Goal: Task Accomplishment & Management: Complete application form

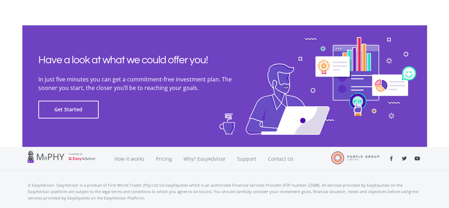
scroll to position [1660, 0]
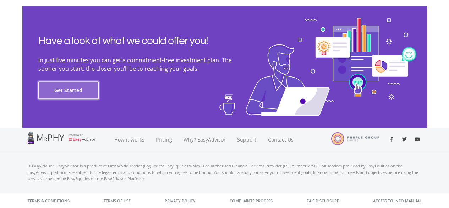
click at [79, 83] on button "Get Started" at bounding box center [68, 90] width 60 height 18
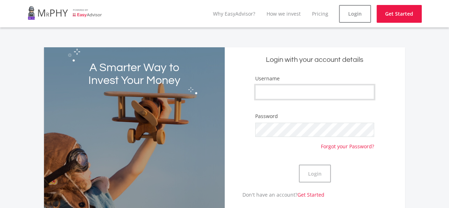
click at [305, 92] on input "Username" at bounding box center [314, 92] width 119 height 14
type input "Teemullar"
click at [299, 164] on button "Login" at bounding box center [315, 173] width 32 height 18
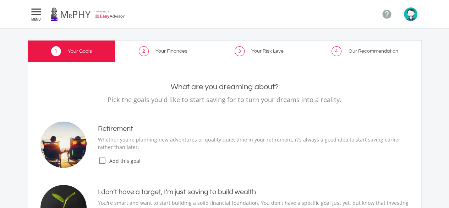
type input "1,500.00"
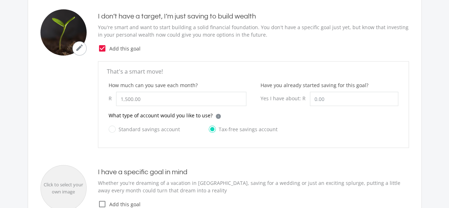
scroll to position [178, 0]
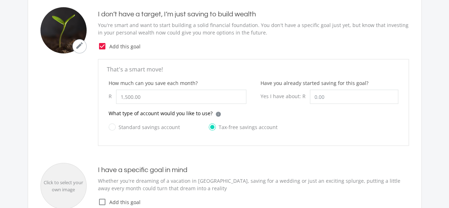
click at [112, 125] on label "Standard savings account" at bounding box center [144, 127] width 71 height 9
click at [112, 125] on input "Standard savings account" at bounding box center [137, 131] width 71 height 14
radio input "true"
radio input "false"
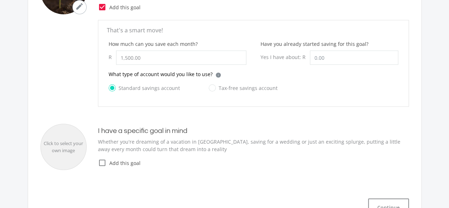
scroll to position [220, 0]
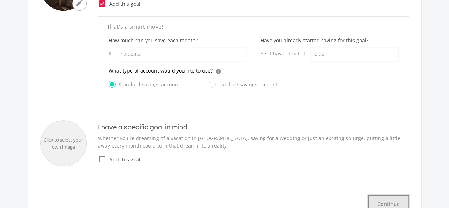
click at [395, 199] on button "Continue" at bounding box center [388, 204] width 41 height 18
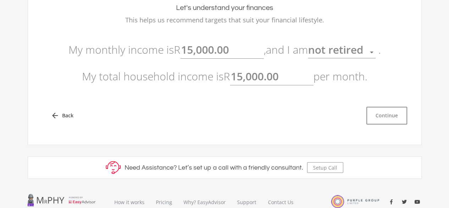
scroll to position [75, 0]
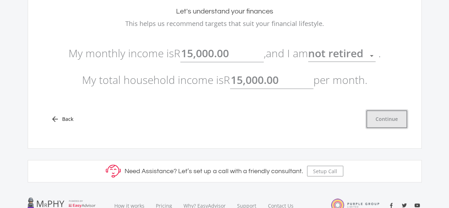
click at [389, 122] on button "Continue" at bounding box center [386, 119] width 41 height 18
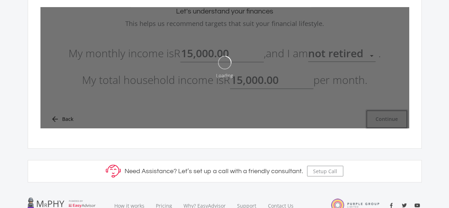
type input "15000"
type input "15,000.00"
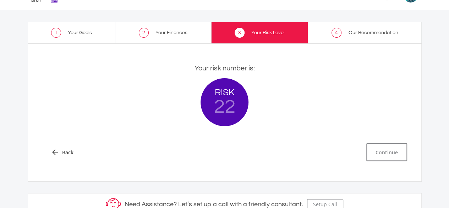
scroll to position [19, 0]
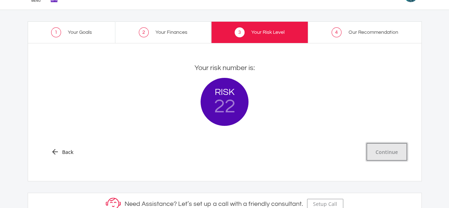
click at [388, 151] on button "Continue" at bounding box center [386, 152] width 41 height 18
click at [393, 158] on button "Continue" at bounding box center [386, 152] width 41 height 18
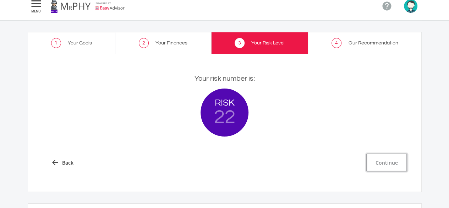
scroll to position [0, 0]
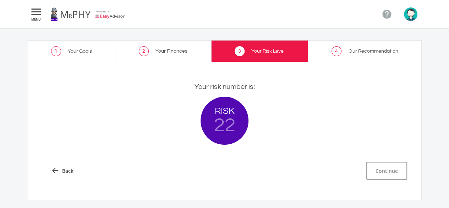
click at [332, 49] on span "4" at bounding box center [337, 51] width 10 height 10
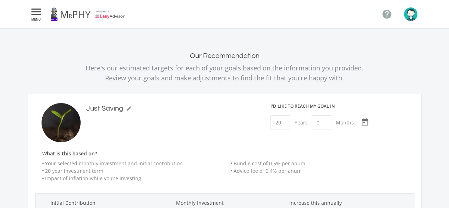
scroll to position [224, 116]
type input "0"
type input "1500"
type input "0.00"
type input "1,500.00"
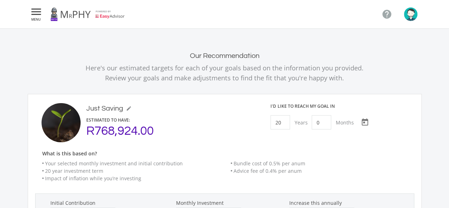
scroll to position [224, 262]
click at [282, 121] on input "20" at bounding box center [281, 122] width 20 height 14
type input "0"
type input "1"
type input "0"
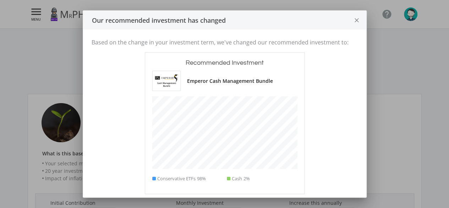
scroll to position [196, 116]
type input "0"
type input "1500"
type input "0.00"
type input "1,500.00"
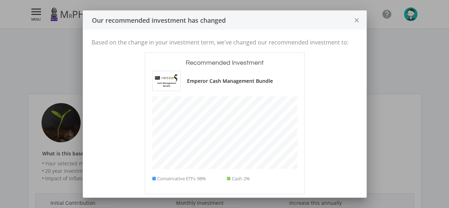
scroll to position [196, 262]
click at [356, 20] on icon "close" at bounding box center [356, 20] width 7 height 19
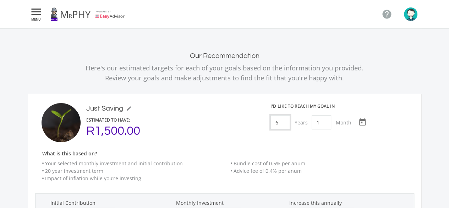
type input "6"
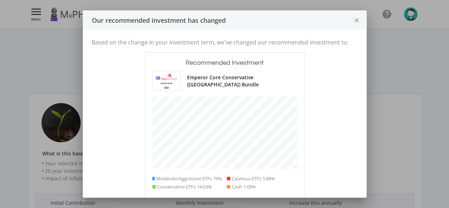
scroll to position [224, 116]
type input "0"
type input "1500"
type input "0.00"
type input "1,500.00"
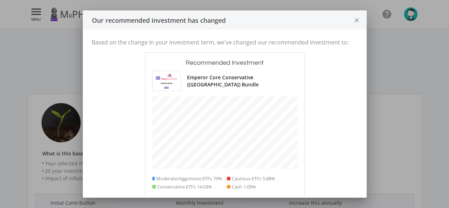
scroll to position [224, 262]
click at [357, 19] on icon "close" at bounding box center [356, 20] width 7 height 19
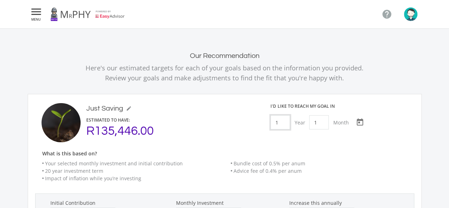
type input "10"
type input "0"
type input "1500"
type input "0.00"
type input "1,500.00"
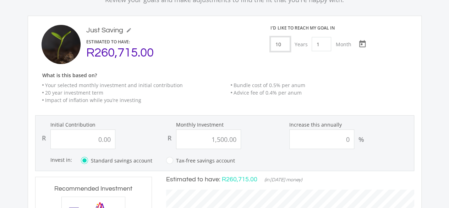
scroll to position [63, 0]
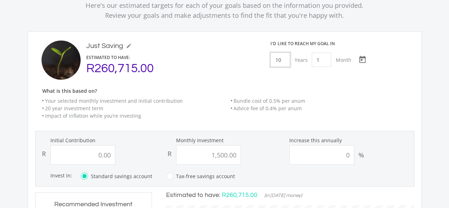
type input "1"
type input "5"
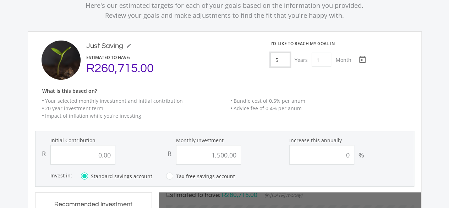
type input "0"
type input "1500"
type input "0.00"
type input "1,500.00"
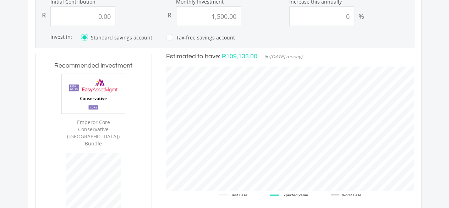
scroll to position [189, 0]
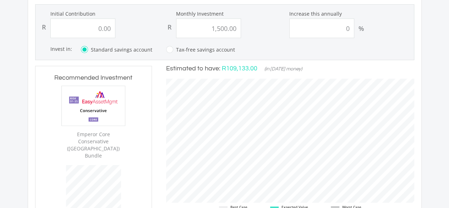
type input "5"
click at [167, 49] on label "Tax-free savings account" at bounding box center [200, 49] width 69 height 9
click at [167, 49] on input "Tax-free savings account" at bounding box center [193, 54] width 69 height 14
radio input "true"
radio input "false"
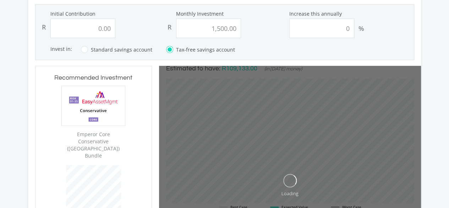
type input "0"
type input "1500"
type input "0.00"
type input "1,500.00"
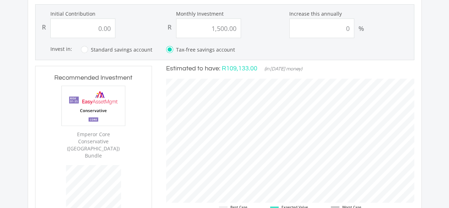
scroll to position [224, 262]
click at [85, 49] on label "Standard savings account" at bounding box center [116, 49] width 71 height 9
click at [85, 49] on input "Standard savings account" at bounding box center [109, 54] width 71 height 14
radio input "true"
radio input "false"
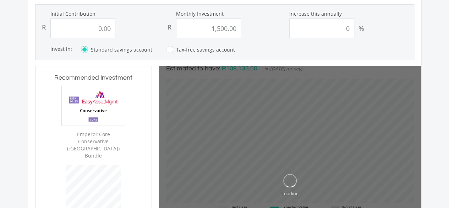
type input "0"
type input "1500"
type input "0.00"
type input "1,500.00"
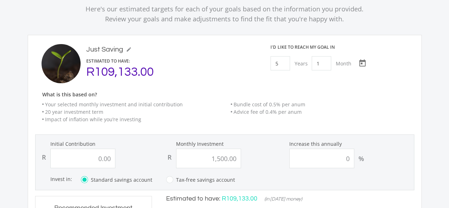
scroll to position [33, 0]
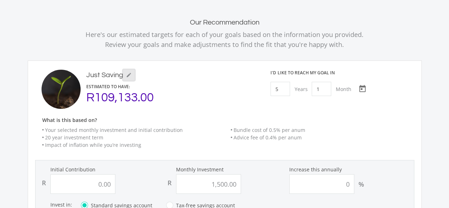
click at [130, 74] on icon "mode_edit" at bounding box center [129, 75] width 6 height 6
click at [128, 76] on icon "mode_edit" at bounding box center [129, 75] width 6 height 6
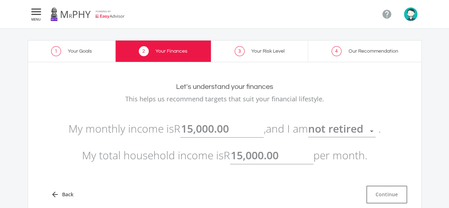
scroll to position [73, 0]
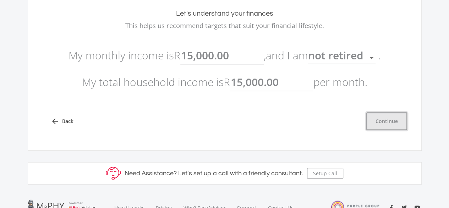
click at [391, 116] on button "Continue" at bounding box center [386, 121] width 41 height 18
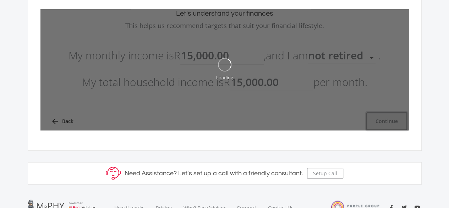
type input "15000"
type input "15,000.00"
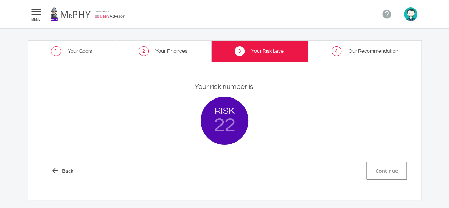
click at [338, 51] on span "4" at bounding box center [337, 51] width 10 height 10
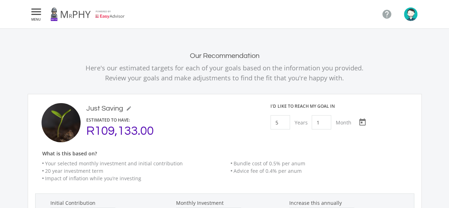
click at [36, 11] on icon "" at bounding box center [36, 11] width 13 height 9
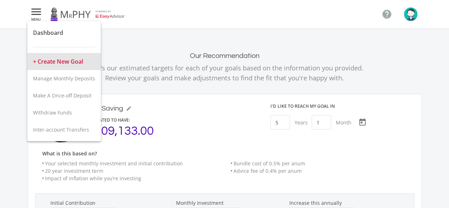
click at [76, 61] on button "+ Create New Goal" at bounding box center [64, 61] width 74 height 17
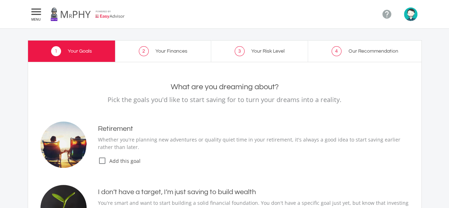
type input "1,500.00"
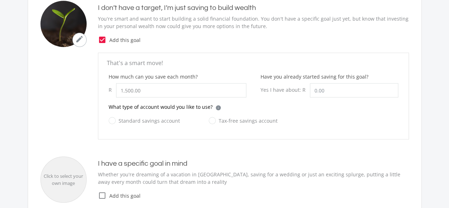
scroll to position [187, 0]
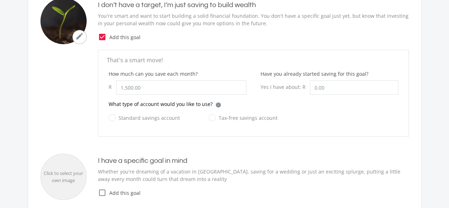
click at [101, 191] on icon "check_box_outline_blank" at bounding box center [102, 192] width 9 height 9
click at [210, 116] on label "Tax-free savings account" at bounding box center [243, 117] width 69 height 9
click at [210, 116] on input "Tax-free savings account" at bounding box center [236, 122] width 69 height 14
radio input "true"
click at [114, 117] on label "Standard savings account" at bounding box center [144, 117] width 71 height 9
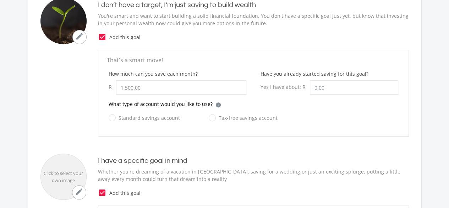
click at [114, 117] on input "Standard savings account" at bounding box center [137, 122] width 71 height 14
radio input "true"
radio input "false"
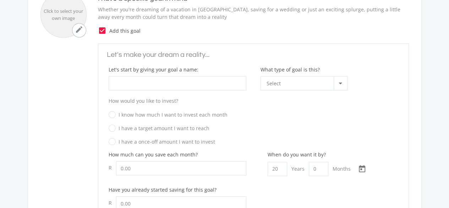
scroll to position [352, 0]
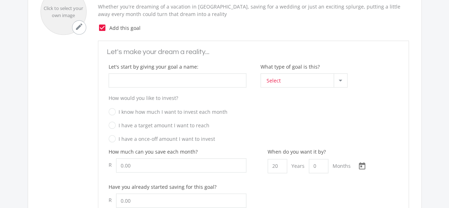
click at [341, 76] on div at bounding box center [340, 80] width 13 height 13
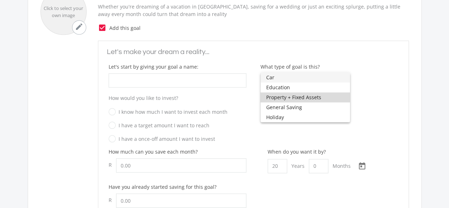
click at [326, 97] on span "Property + Fixed Assets" at bounding box center [305, 97] width 78 height 10
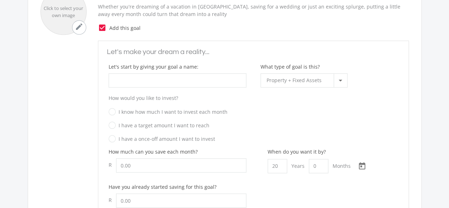
click at [112, 125] on label "I have a target amount I want to reach" at bounding box center [159, 125] width 101 height 9
click at [112, 125] on input "I have a target amount I want to reach" at bounding box center [247, 127] width 290 height 11
radio input "true"
radio input "false"
click at [172, 165] on input "How much can you save each month?" at bounding box center [181, 165] width 130 height 14
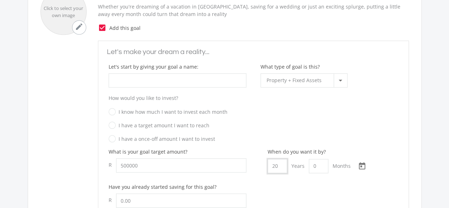
type input "500,000.00"
click at [279, 161] on input "20" at bounding box center [278, 166] width 20 height 14
type input "1"
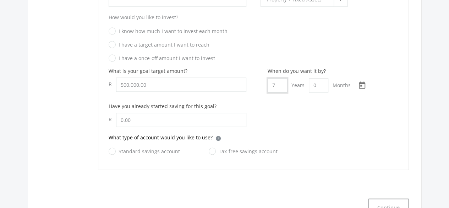
scroll to position [440, 0]
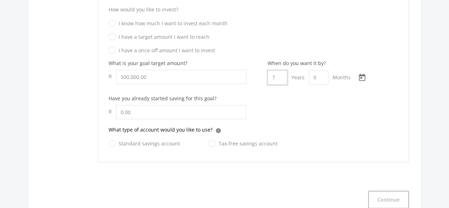
type input "7"
click at [112, 144] on label "Standard savings account" at bounding box center [144, 143] width 71 height 9
click at [112, 144] on input "Standard savings account" at bounding box center [137, 147] width 71 height 14
radio input "true"
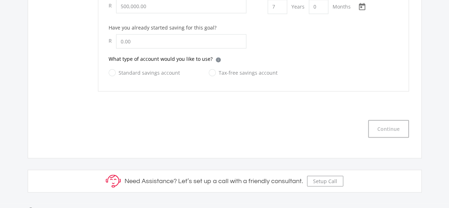
scroll to position [512, 0]
click at [152, 37] on input "text" at bounding box center [181, 40] width 130 height 14
type input "0.00"
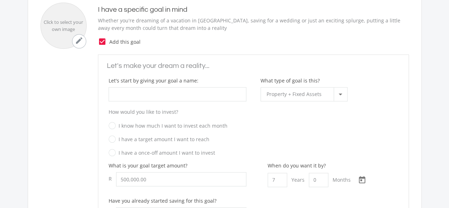
scroll to position [312, 0]
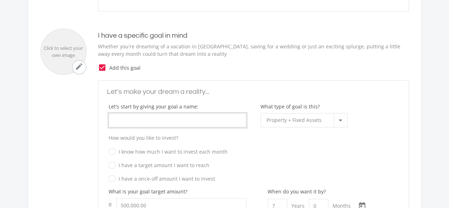
click at [157, 118] on input "What type of goal is this?" at bounding box center [178, 120] width 138 height 14
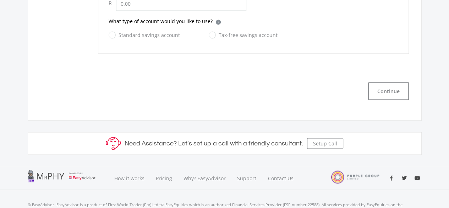
scroll to position [549, 0]
type input "house"
click at [382, 93] on button "Continue" at bounding box center [388, 90] width 41 height 18
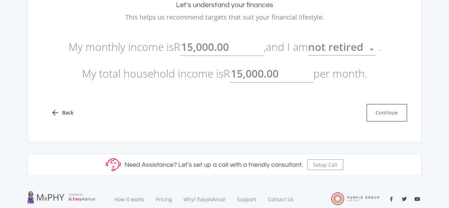
scroll to position [80, 0]
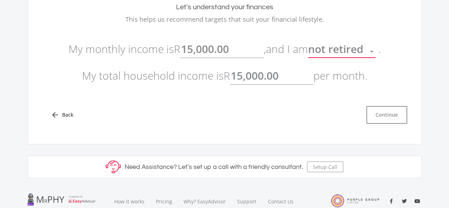
click at [374, 51] on div at bounding box center [372, 52] width 4 height 2
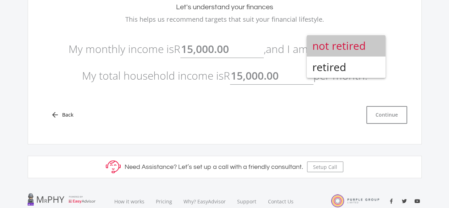
click at [376, 51] on span "not retired" at bounding box center [346, 45] width 67 height 21
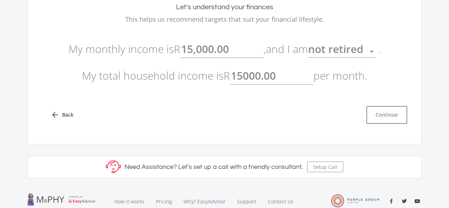
click at [289, 76] on input "15000.00" at bounding box center [271, 76] width 83 height 18
type input "1"
type input "120,000.00"
click at [372, 112] on button "Continue" at bounding box center [386, 115] width 41 height 18
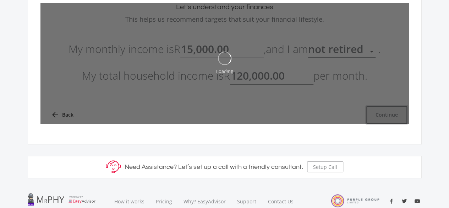
type input "15000"
type input "120000"
type input "15,000.00"
type input "120,000.00"
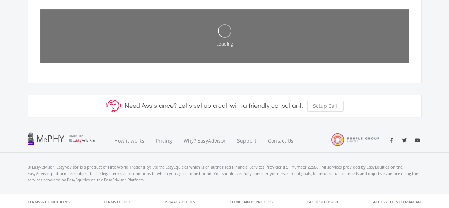
scroll to position [80, 0]
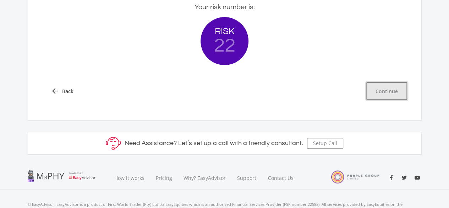
click at [390, 93] on button "Continue" at bounding box center [386, 91] width 41 height 18
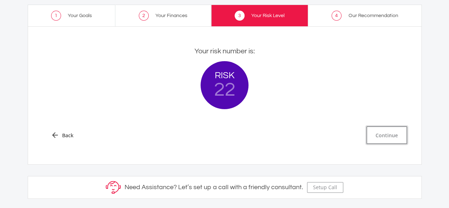
scroll to position [39, 0]
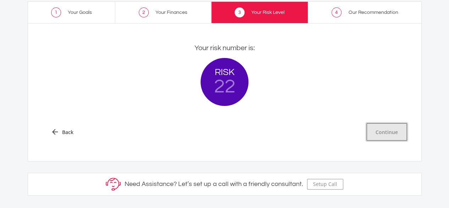
click at [395, 130] on button "Continue" at bounding box center [386, 132] width 41 height 18
click at [371, 6] on link "4 Our Recommendation" at bounding box center [365, 12] width 114 height 22
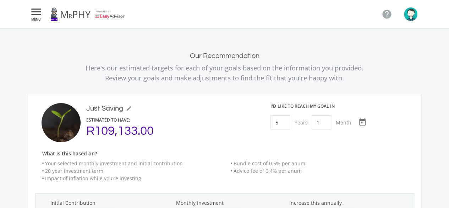
scroll to position [224, 262]
type input "500000"
type input "0"
type input "4653"
type input "500,000.00"
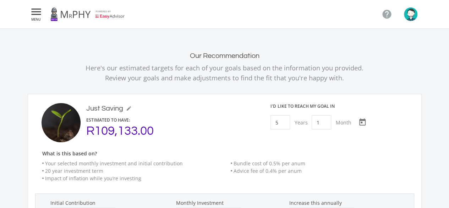
type input "0.00"
type input "4,653.00"
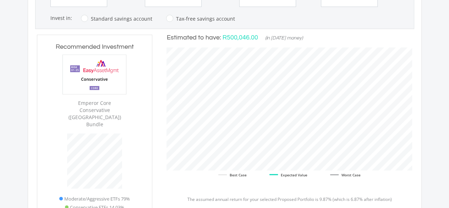
scroll to position [675, 0]
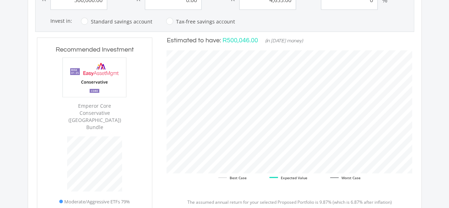
click at [166, 17] on label "Tax-free savings account" at bounding box center [200, 21] width 69 height 9
click at [165, 18] on input "Tax-free savings account" at bounding box center [193, 25] width 69 height 14
radio input "true"
radio input "false"
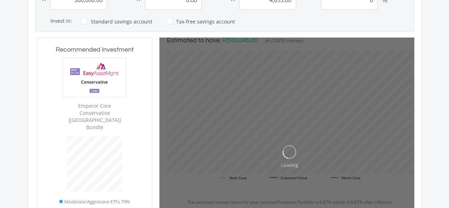
type input "500000"
type input "0"
type input "4653"
type input "500,000.00"
type input "0.00"
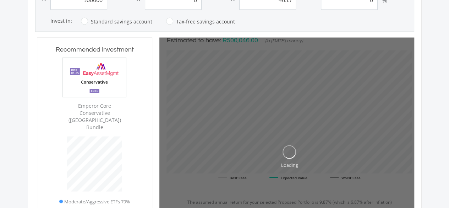
type input "4,653.00"
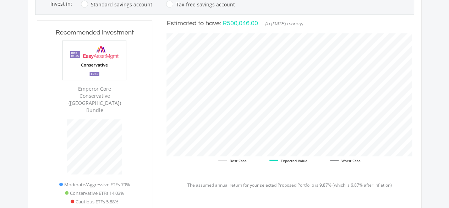
scroll to position [691, 0]
